Goal: Task Accomplishment & Management: Complete application form

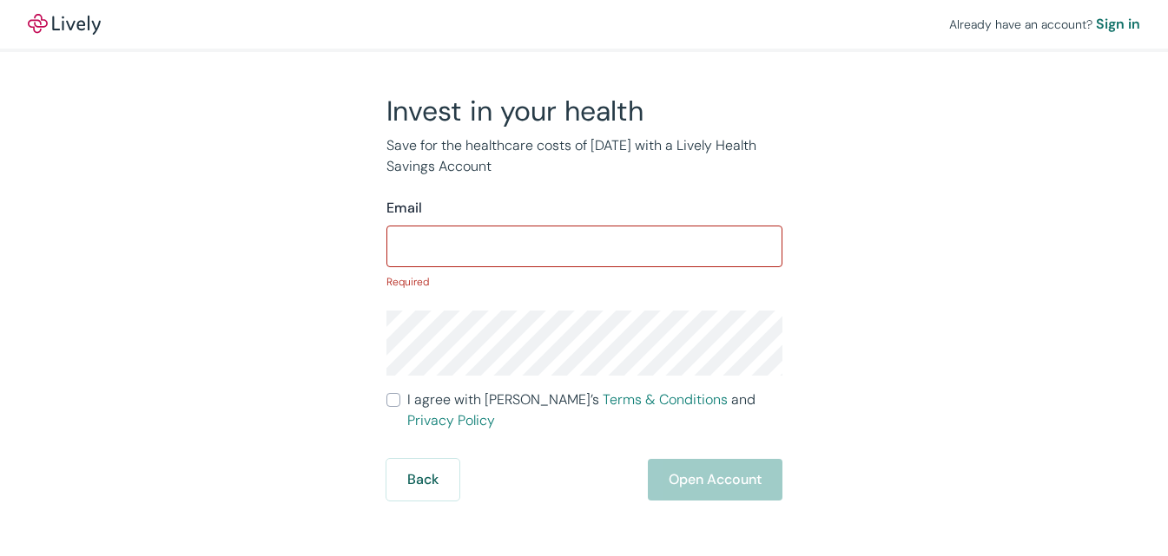
click at [386, 393] on input "I agree with Lively’s Terms & Conditions and Privacy Policy" at bounding box center [393, 400] width 14 height 14
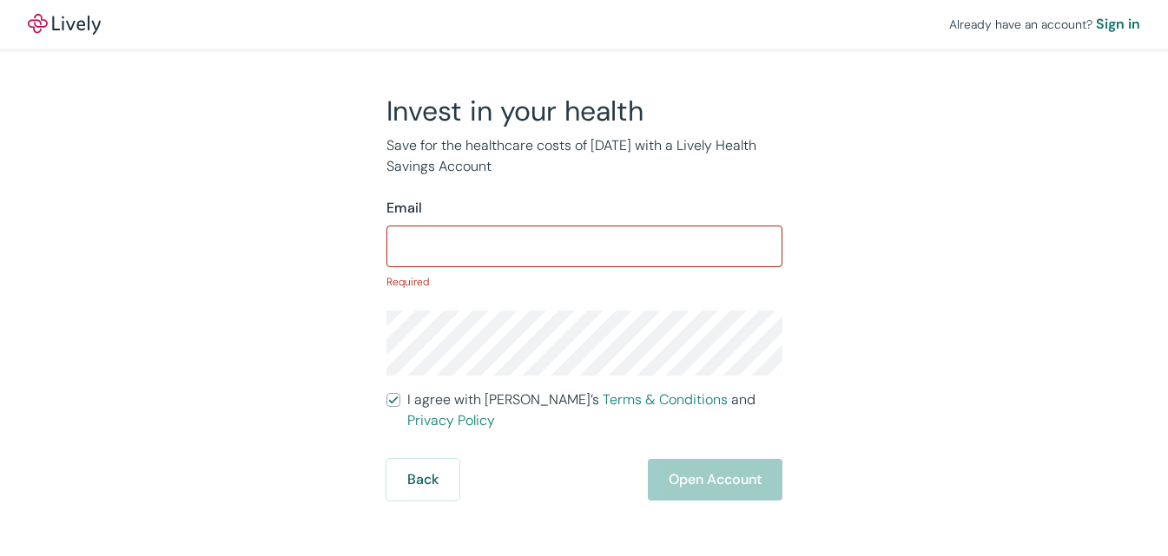
click at [386, 393] on input "I agree with Lively’s Terms & Conditions and Privacy Policy" at bounding box center [393, 400] width 14 height 14
checkbox input "false"
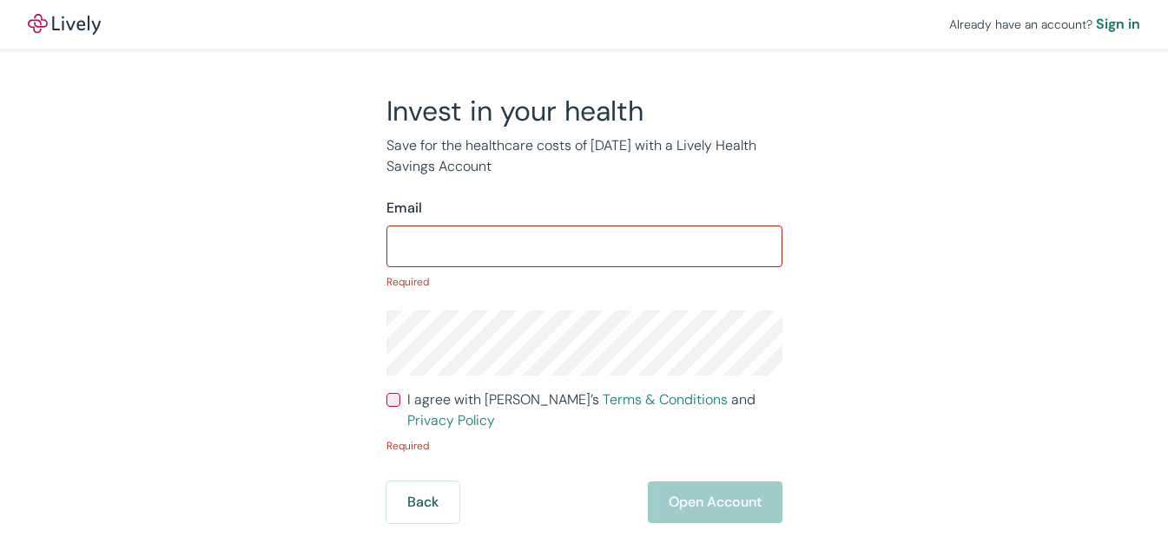
click at [1096, 23] on div "Sign in" at bounding box center [1118, 24] width 44 height 21
